Goal: Task Accomplishment & Management: Use online tool/utility

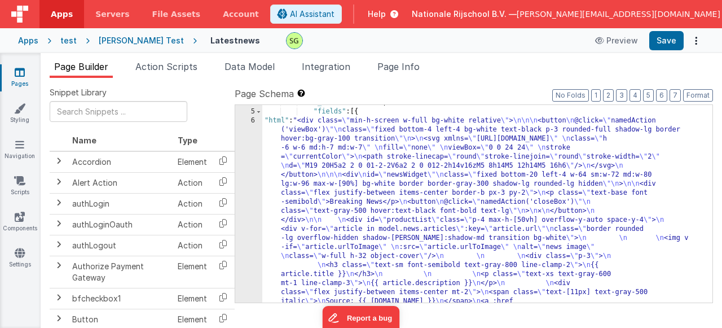
scroll to position [34, 0]
click at [253, 121] on div "6" at bounding box center [248, 224] width 27 height 217
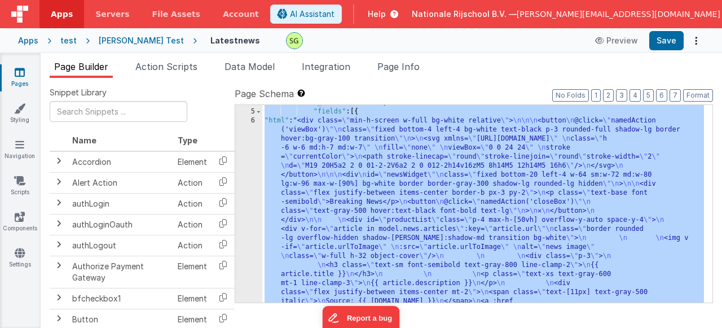
click at [253, 121] on div "6" at bounding box center [248, 224] width 27 height 217
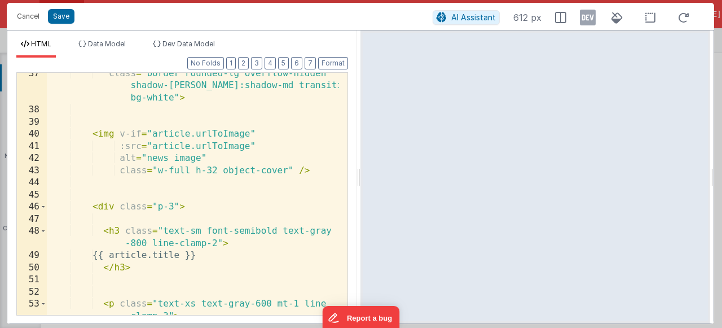
scroll to position [838, 0]
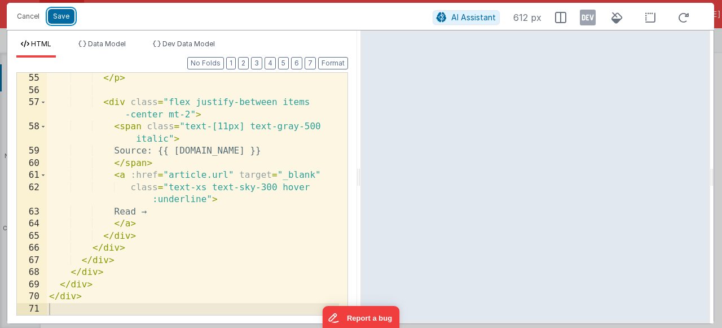
drag, startPoint x: 59, startPoint y: 19, endPoint x: 225, endPoint y: 216, distance: 258.3
click at [59, 18] on button "Save" at bounding box center [61, 16] width 27 height 15
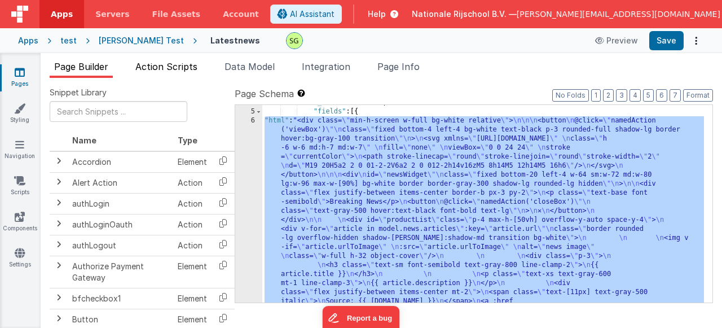
click at [181, 64] on span "Action Scripts" at bounding box center [166, 66] width 62 height 11
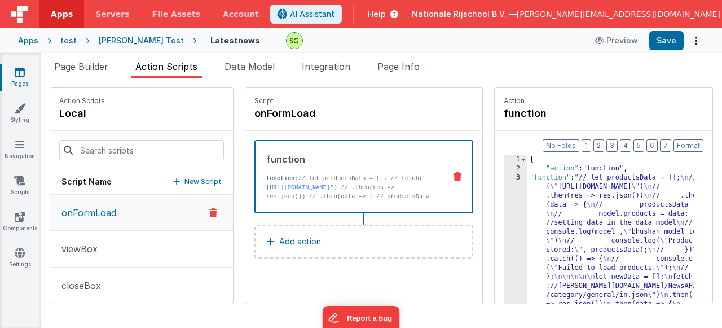
click at [505, 178] on div "3" at bounding box center [516, 268] width 23 height 190
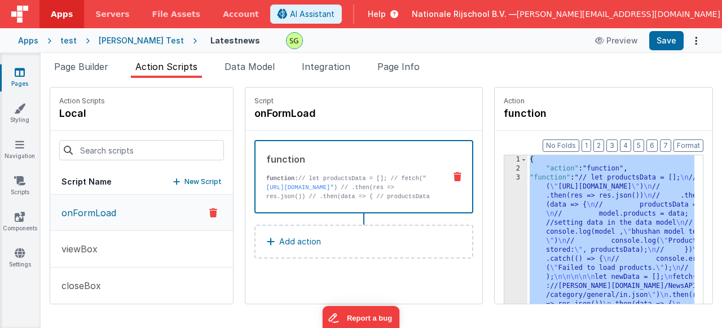
click at [505, 178] on div "3" at bounding box center [516, 268] width 23 height 190
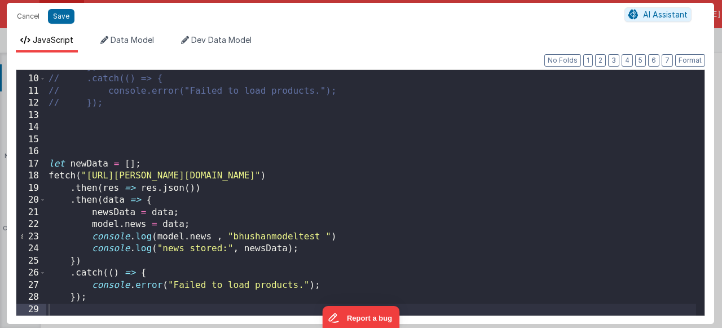
scroll to position [0, 0]
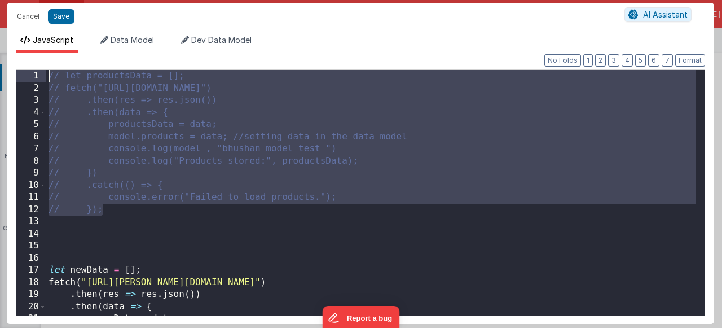
drag, startPoint x: 137, startPoint y: 212, endPoint x: 47, endPoint y: 78, distance: 161.9
click at [47, 78] on div "// let productsData = []; // fetch("[URL][DOMAIN_NAME]") // .then(res => res.js…" at bounding box center [371, 205] width 650 height 270
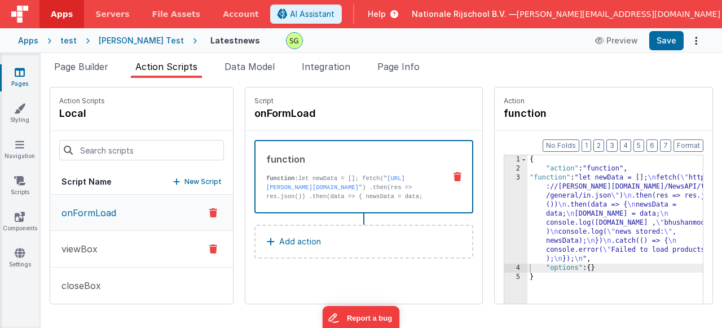
click at [123, 249] on button "viewBox" at bounding box center [141, 249] width 183 height 37
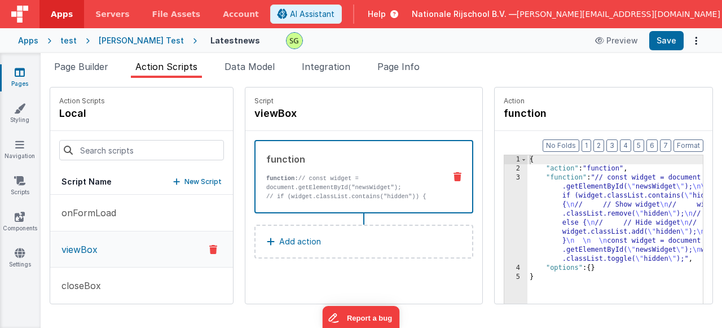
click at [505, 179] on div "3" at bounding box center [516, 218] width 23 height 90
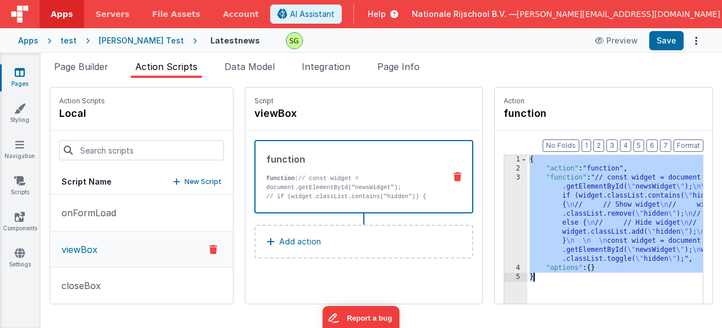
click at [505, 179] on div "3" at bounding box center [516, 218] width 23 height 90
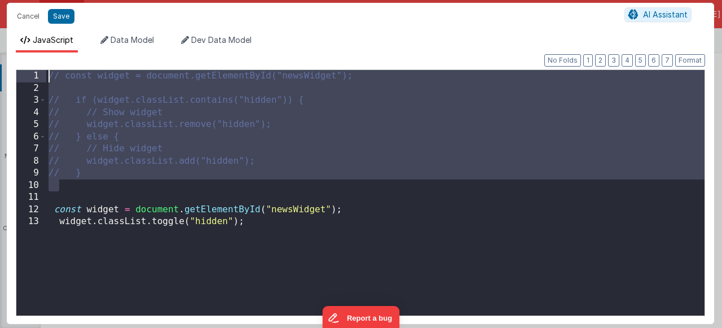
drag, startPoint x: 113, startPoint y: 180, endPoint x: 42, endPoint y: 68, distance: 132.5
click at [42, 68] on div "Format 7 6 5 4 3 2 1 No Folds 1 2 3 4 5 6 7 8 9 10 11 12 13 // const widget = d…" at bounding box center [361, 191] width 690 height 247
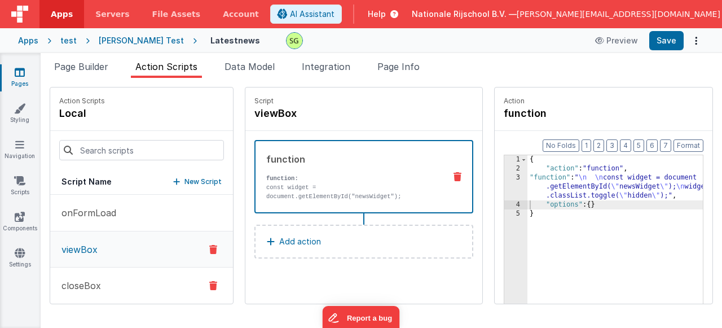
click at [115, 277] on button "closeBox" at bounding box center [141, 286] width 183 height 37
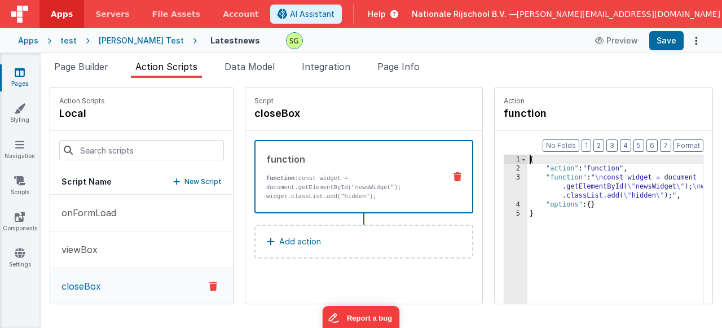
click at [505, 175] on div "3" at bounding box center [516, 186] width 23 height 27
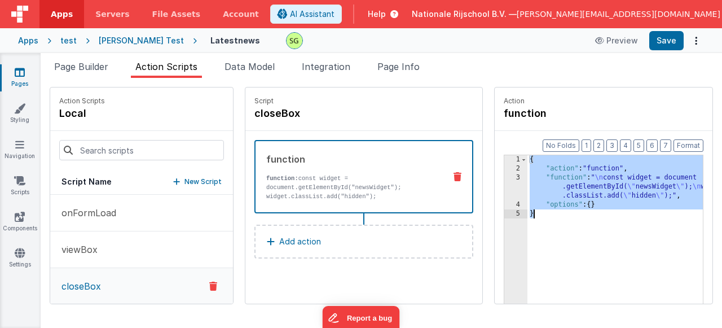
click at [505, 175] on div "3" at bounding box center [516, 186] width 23 height 27
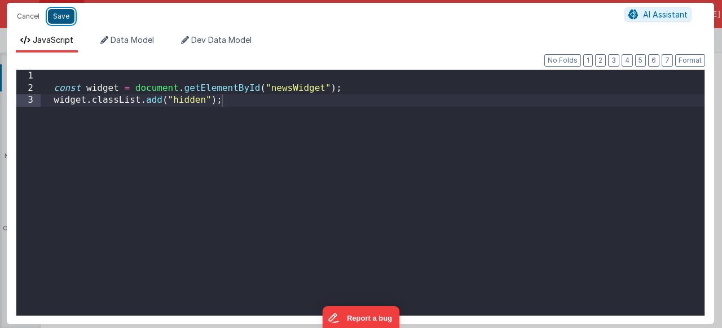
click at [54, 14] on button "Save" at bounding box center [61, 16] width 27 height 15
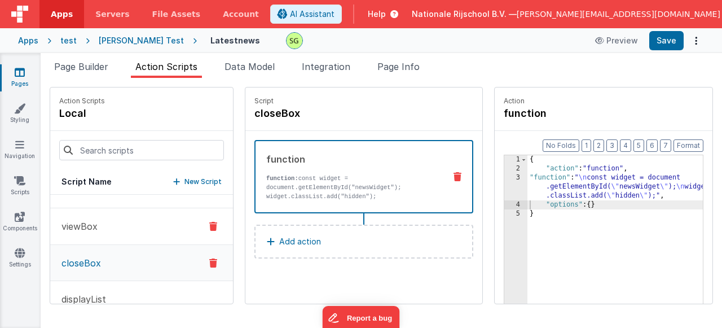
scroll to position [46, 0]
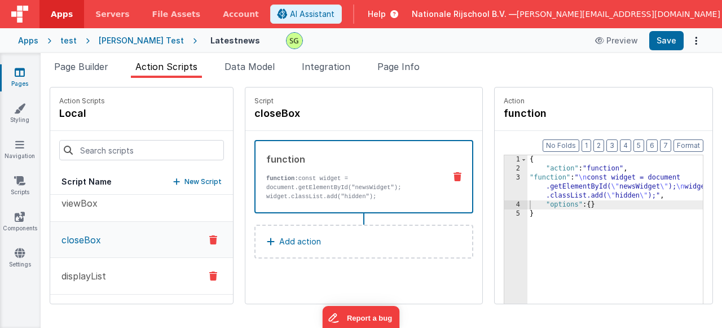
click at [116, 270] on button "displayList" at bounding box center [141, 276] width 183 height 37
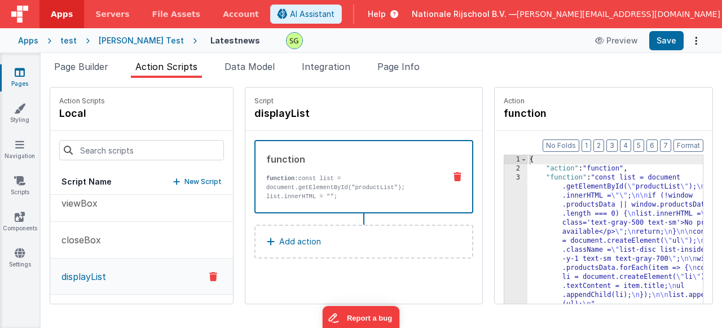
click at [505, 179] on div "3" at bounding box center [516, 240] width 23 height 135
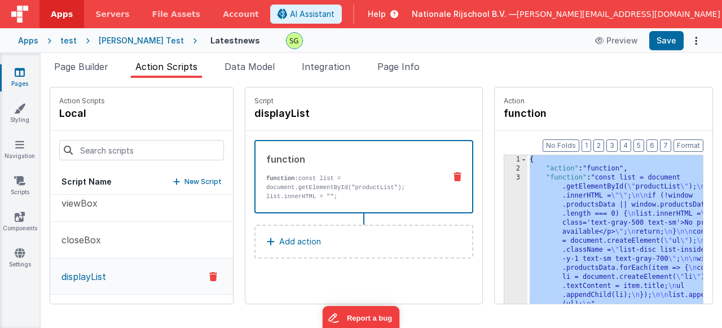
click at [505, 179] on div "3" at bounding box center [516, 240] width 23 height 135
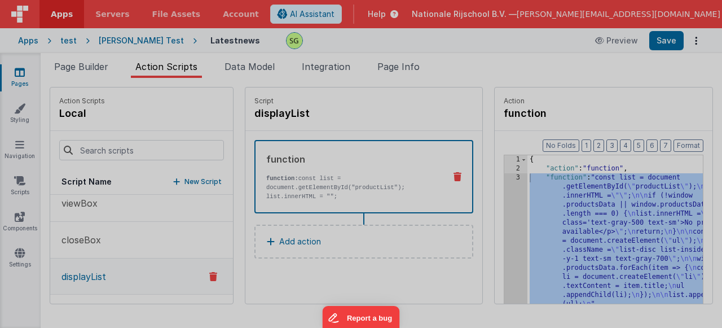
click at [484, 179] on div "const list = document . getElementById ( "productList" ) ; list . innerHTML = "…" at bounding box center [375, 194] width 659 height 270
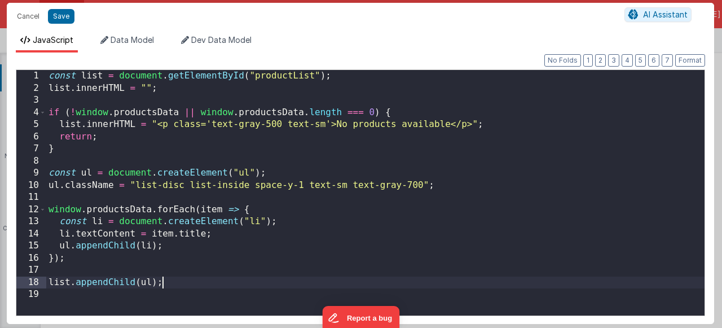
click at [301, 284] on div "const list = document . getElementById ( "productList" ) ; list . innerHTML = "…" at bounding box center [375, 205] width 659 height 270
click at [26, 14] on button "Cancel" at bounding box center [28, 16] width 34 height 16
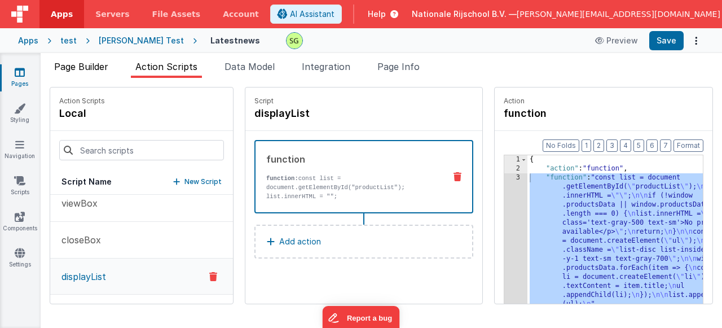
click at [91, 65] on span "Page Builder" at bounding box center [81, 66] width 54 height 11
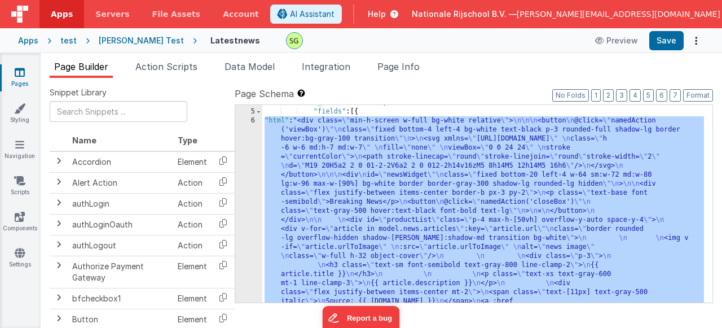
click at [252, 122] on div "6" at bounding box center [248, 224] width 27 height 217
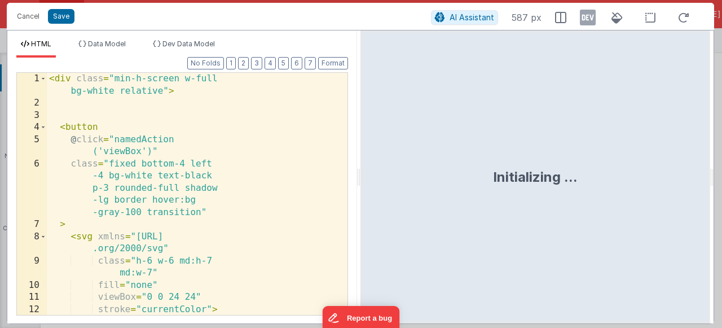
click at [239, 159] on div "< div class = "min-h-screen w-full bg-white relative" > < button @ click = "nam…" at bounding box center [193, 230] width 292 height 315
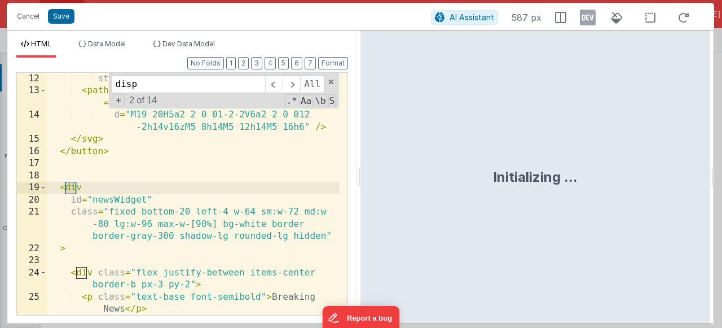
scroll to position [158, 0]
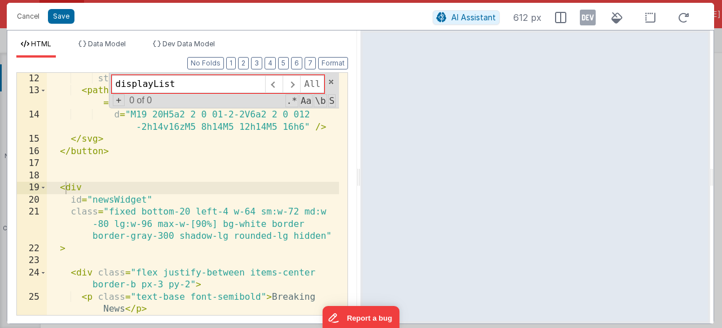
type input "displayList"
click at [29, 19] on button "Cancel" at bounding box center [28, 16] width 34 height 16
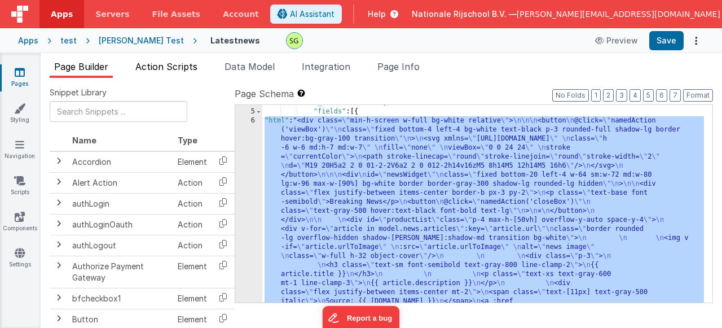
click at [181, 73] on li "Action Scripts" at bounding box center [166, 69] width 71 height 18
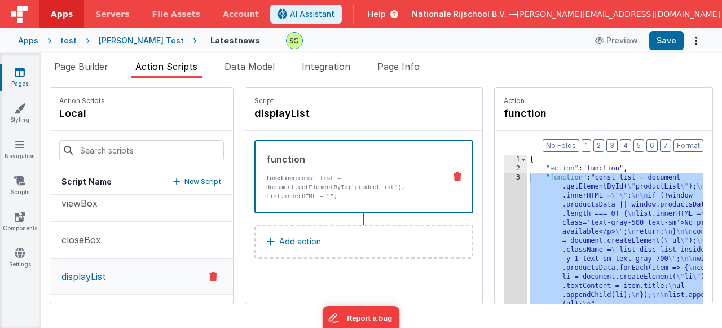
click at [209, 281] on icon at bounding box center [213, 277] width 8 height 14
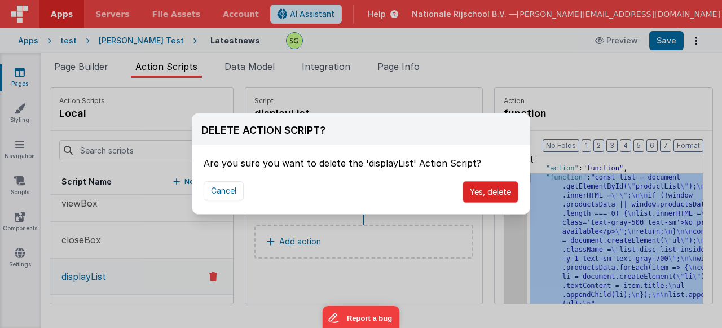
click at [505, 192] on button "Yes, delete" at bounding box center [491, 191] width 56 height 21
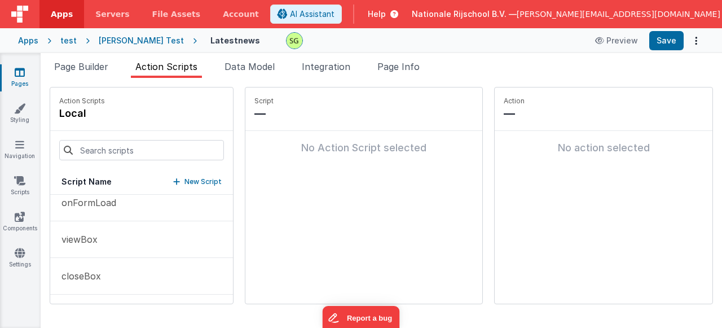
scroll to position [10, 0]
click at [668, 42] on button "Save" at bounding box center [667, 40] width 34 height 19
click at [74, 67] on span "Page Builder" at bounding box center [81, 66] width 54 height 11
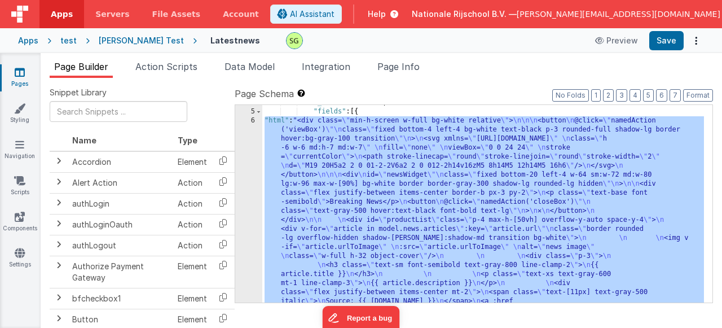
click at [244, 157] on div "6" at bounding box center [248, 224] width 27 height 217
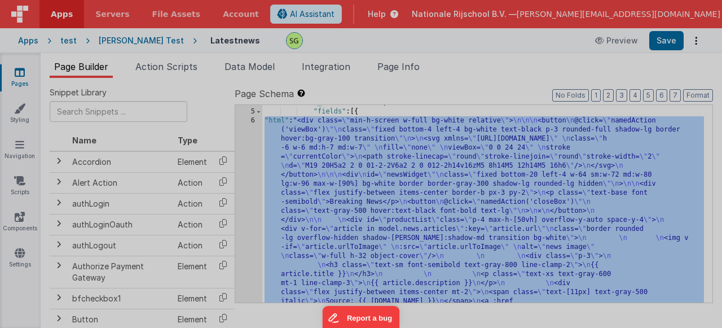
click at [361, 121] on div "Initializing ..." at bounding box center [536, 165] width 350 height 293
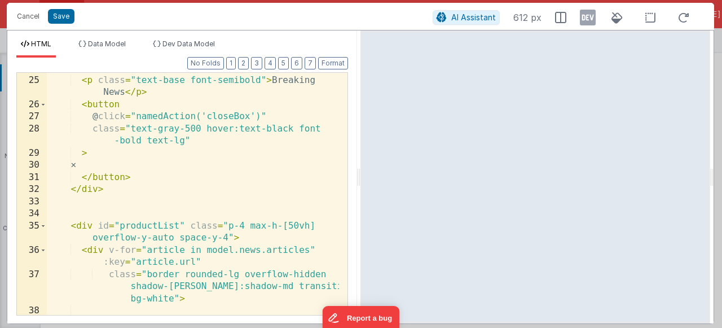
scroll to position [0, 0]
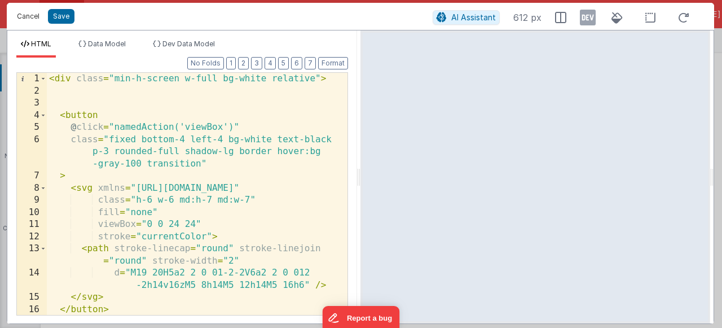
drag, startPoint x: 25, startPoint y: 23, endPoint x: 149, endPoint y: 221, distance: 234.0
click at [25, 23] on button "Cancel" at bounding box center [28, 16] width 34 height 16
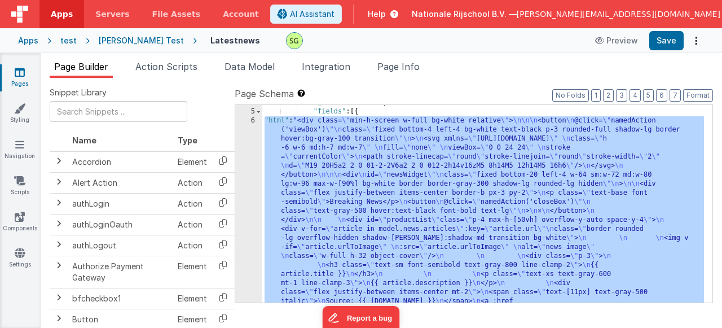
click at [253, 148] on div "6" at bounding box center [248, 224] width 27 height 217
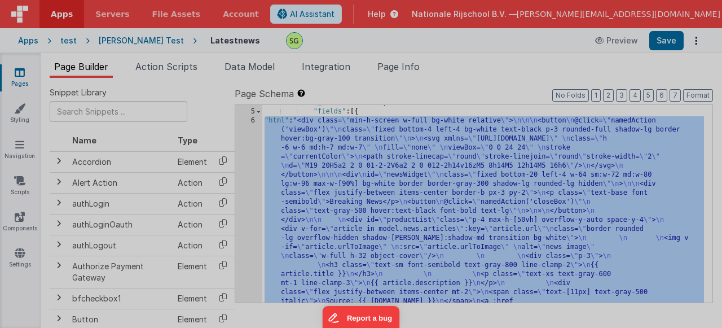
click at [357, 64] on div at bounding box center [359, 165] width 4 height 293
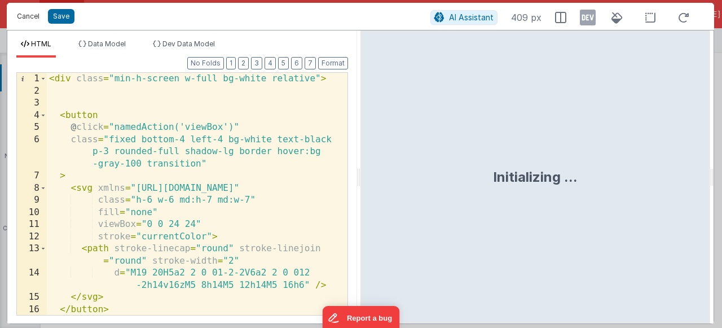
click at [21, 14] on button "Cancel" at bounding box center [28, 16] width 34 height 16
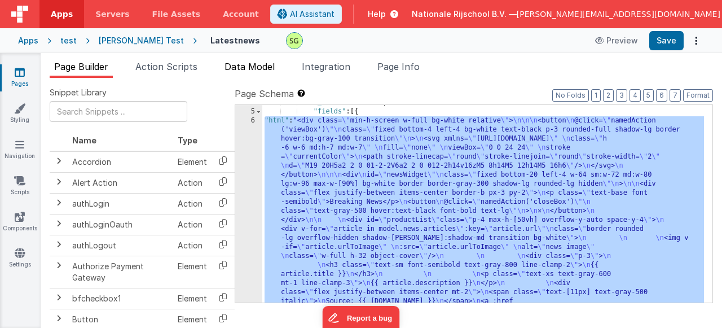
click at [257, 74] on li "Data Model" at bounding box center [249, 69] width 59 height 18
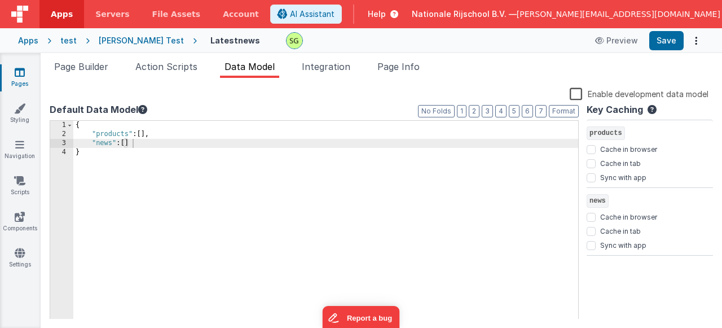
click at [146, 150] on div "{ "products" : [ ] , "news" : [ ] }" at bounding box center [325, 229] width 505 height 217
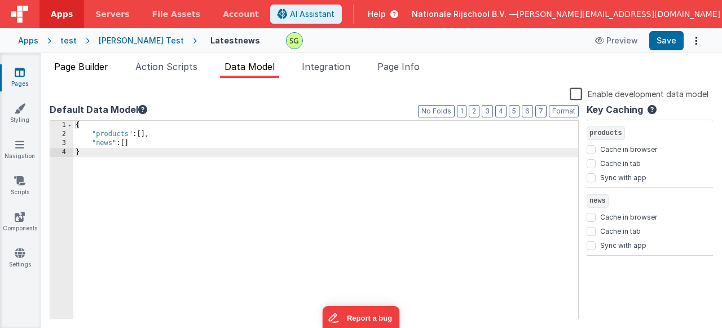
click at [86, 63] on span "Page Builder" at bounding box center [81, 66] width 54 height 11
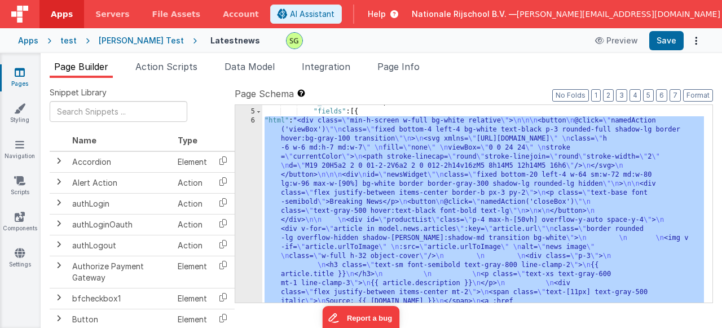
click at [256, 126] on div "6" at bounding box center [248, 224] width 27 height 217
click at [253, 121] on div "6" at bounding box center [248, 224] width 27 height 217
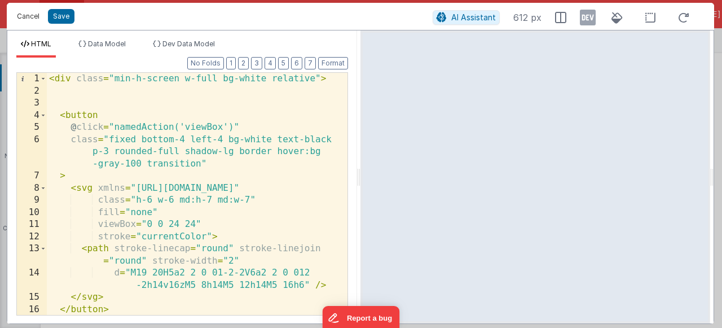
click at [24, 16] on button "Cancel" at bounding box center [28, 16] width 34 height 16
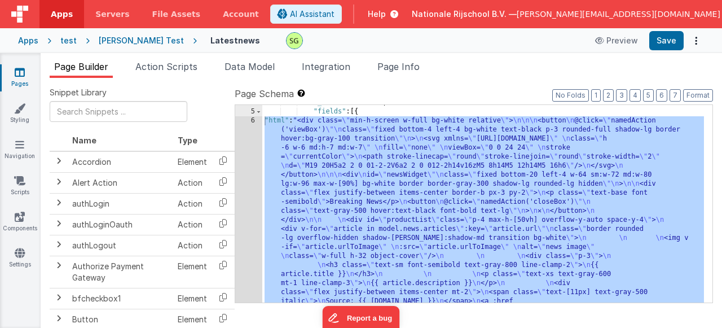
click at [279, 261] on div ""_note" : "GROUP 1" , "fields" : [{ "html" : "<div class= \" min-h-screen w-ful…" at bounding box center [483, 309] width 442 height 423
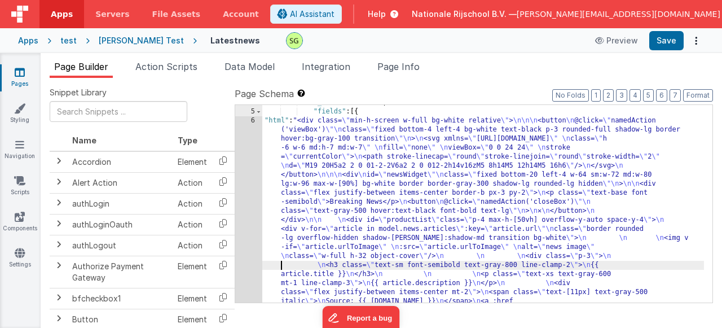
click at [251, 155] on div "4 5 6 7" at bounding box center [248, 309] width 27 height 423
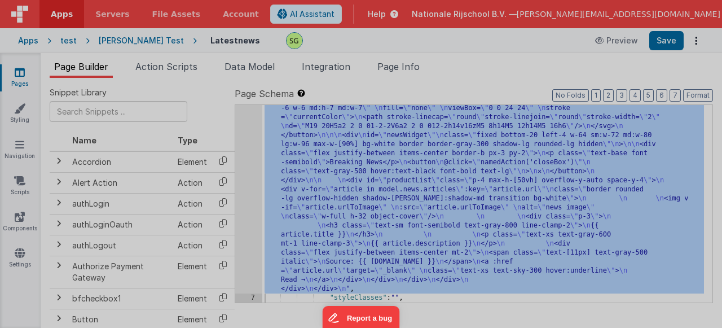
scroll to position [73, 0]
